Goal: Task Accomplishment & Management: Manage account settings

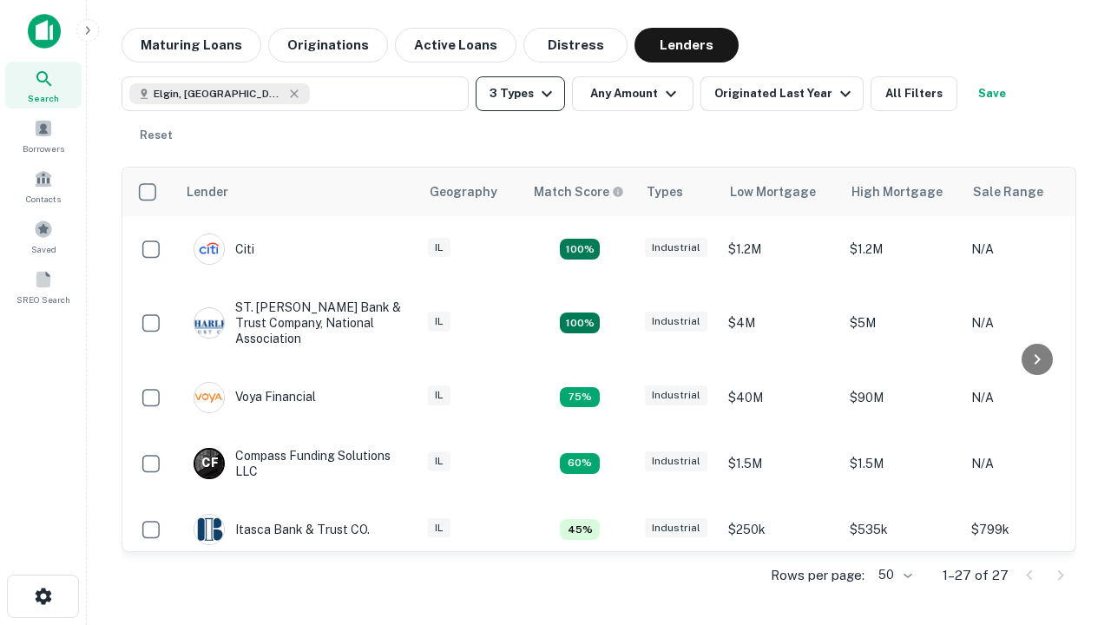
click at [520, 94] on button "3 Types" at bounding box center [519, 93] width 89 height 35
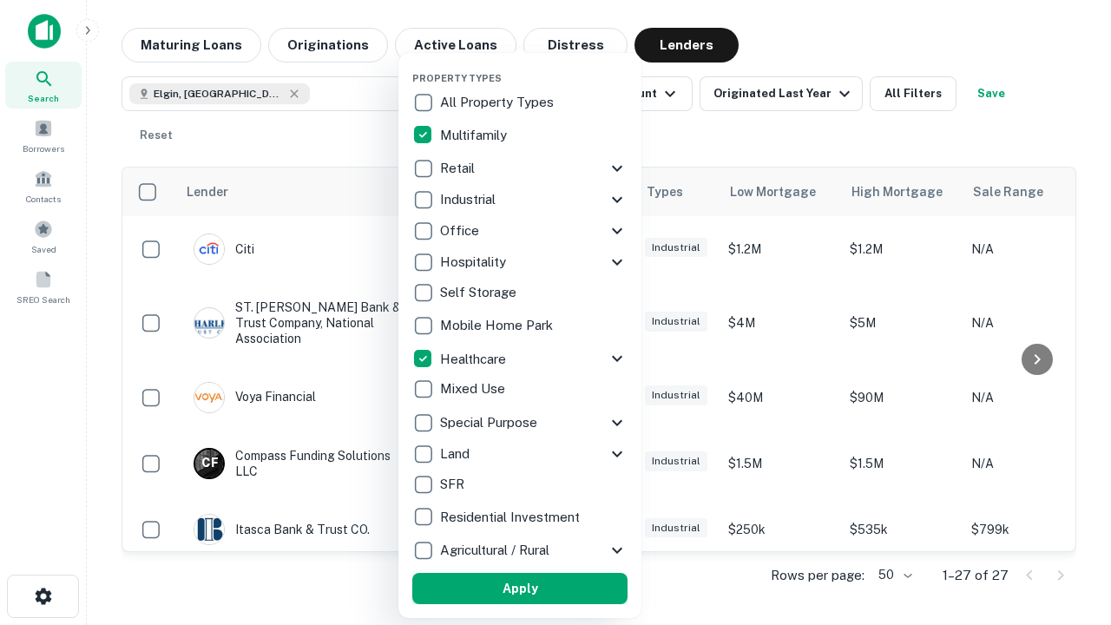
click at [520, 588] on button "Apply" at bounding box center [519, 588] width 215 height 31
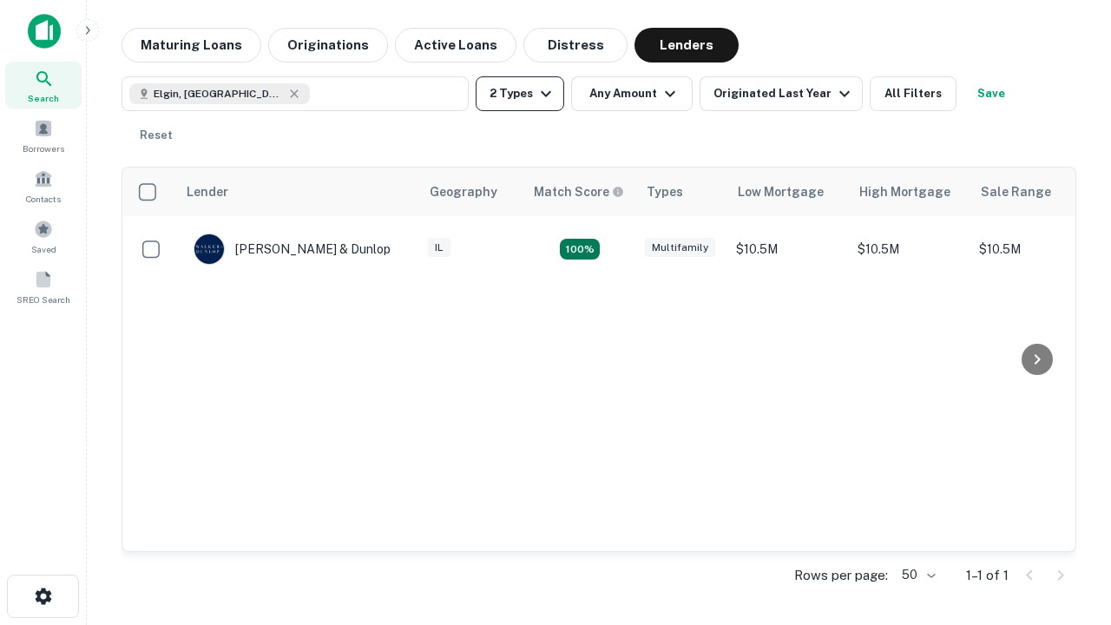
click at [520, 94] on button "2 Types" at bounding box center [519, 93] width 88 height 35
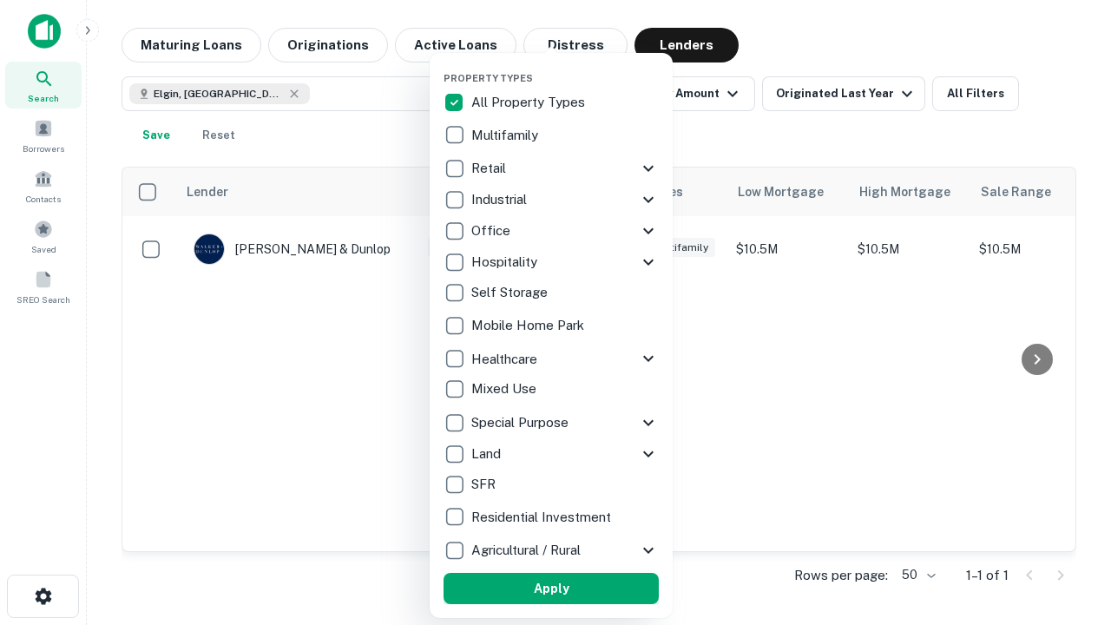
click at [551, 588] on button "Apply" at bounding box center [550, 588] width 215 height 31
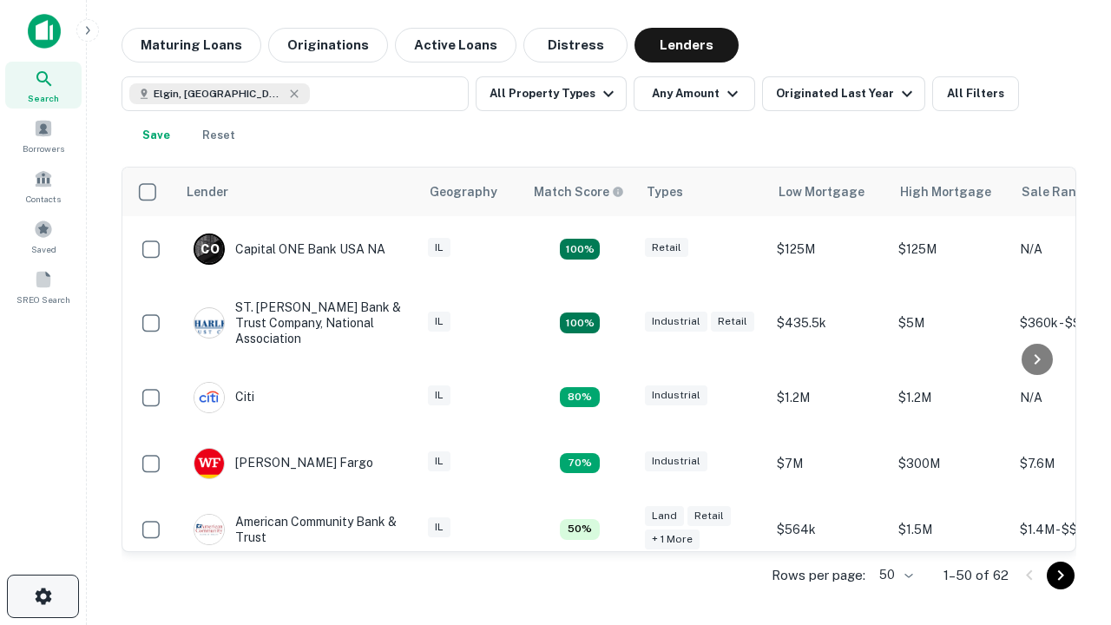
click at [43, 596] on icon "button" at bounding box center [43, 596] width 21 height 21
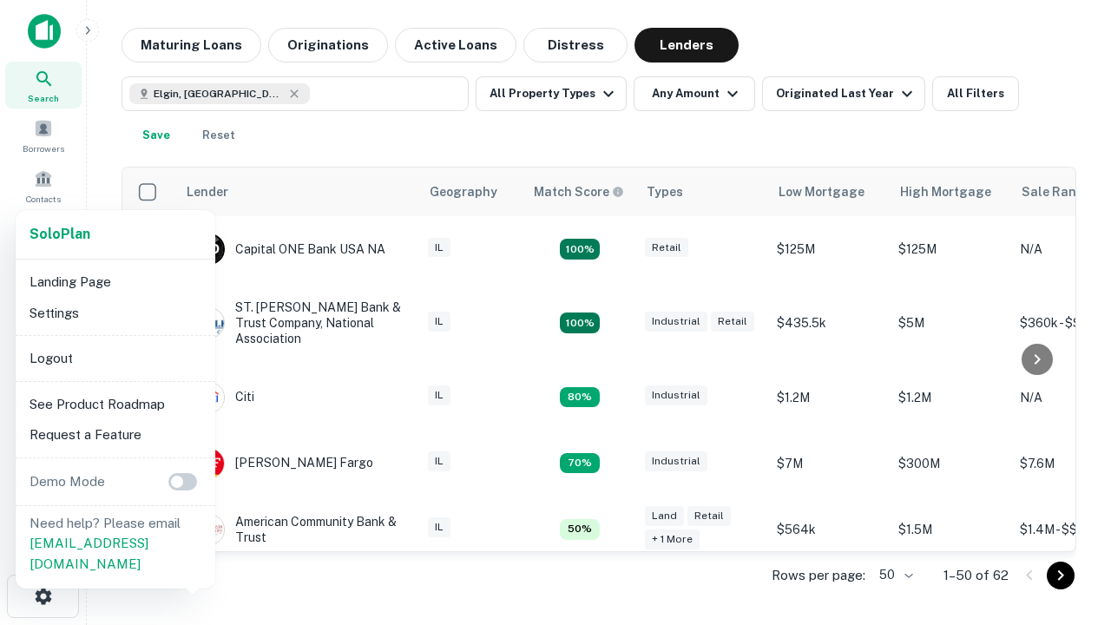
click at [115, 357] on li "Logout" at bounding box center [116, 358] width 186 height 31
